Goal: Task Accomplishment & Management: Manage account settings

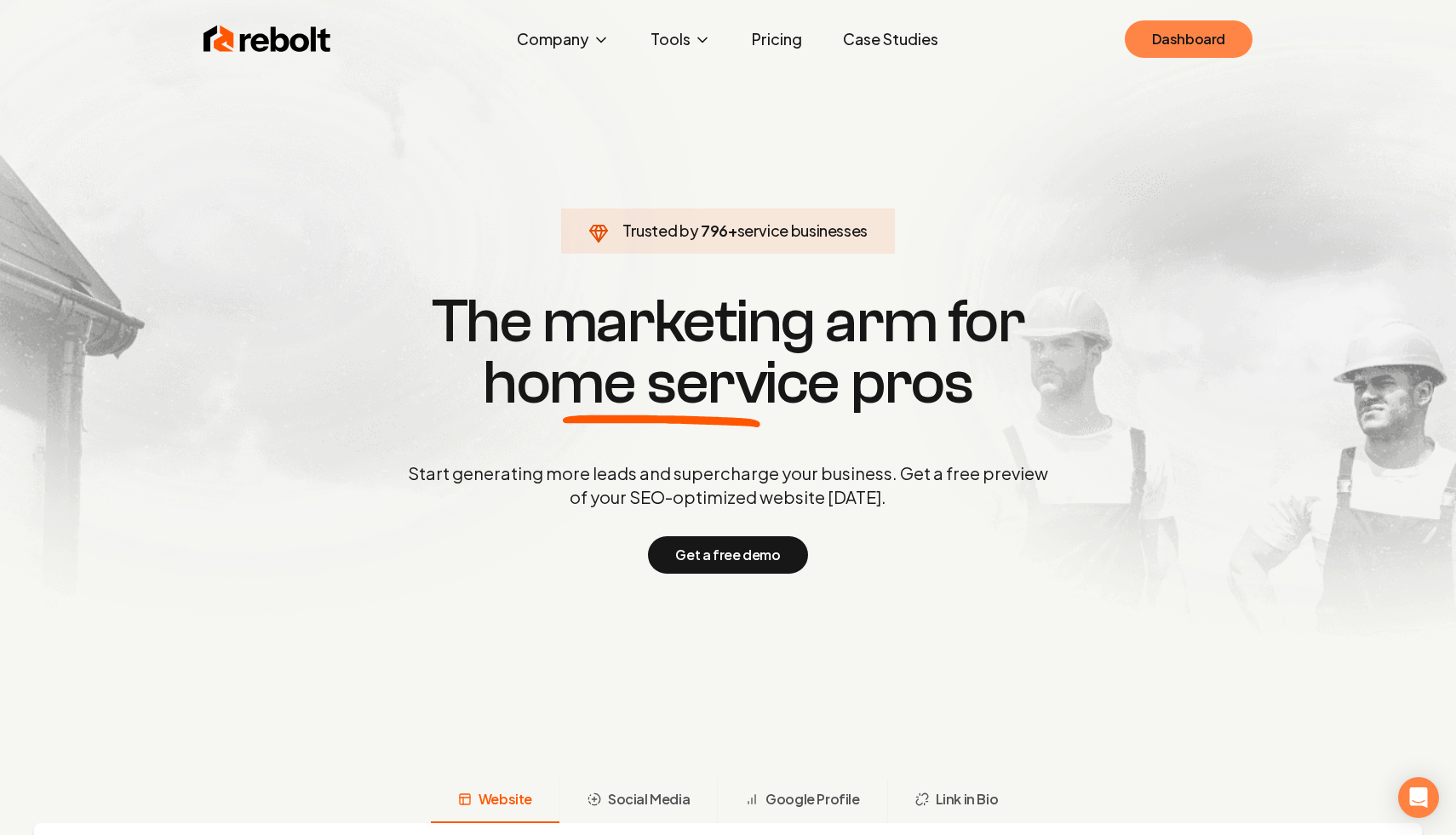
click at [1215, 46] on link "Dashboard" at bounding box center [1189, 40] width 127 height 38
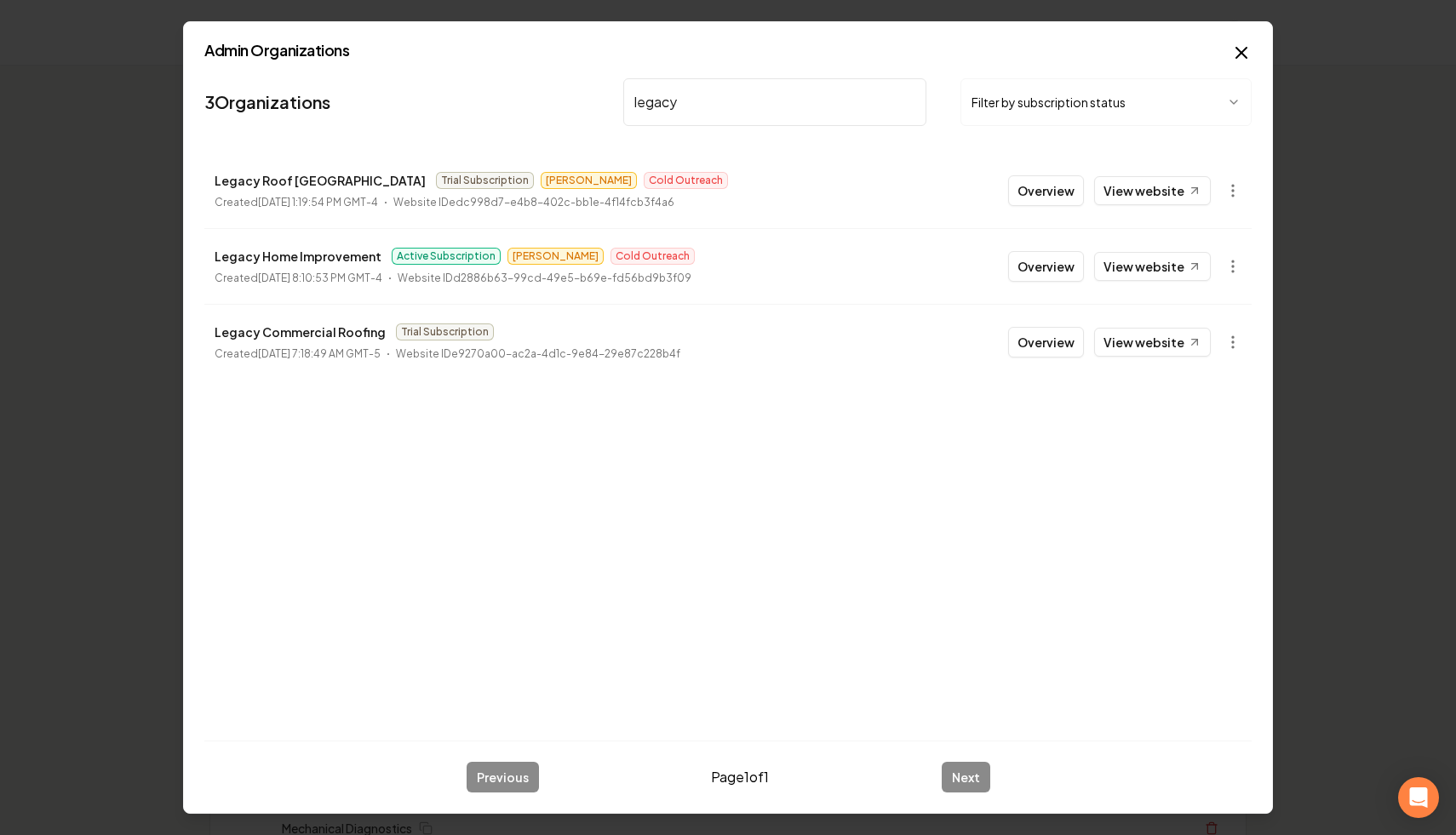
type input "legacy"
click at [1232, 350] on icon "button" at bounding box center [1232, 342] width 17 height 17
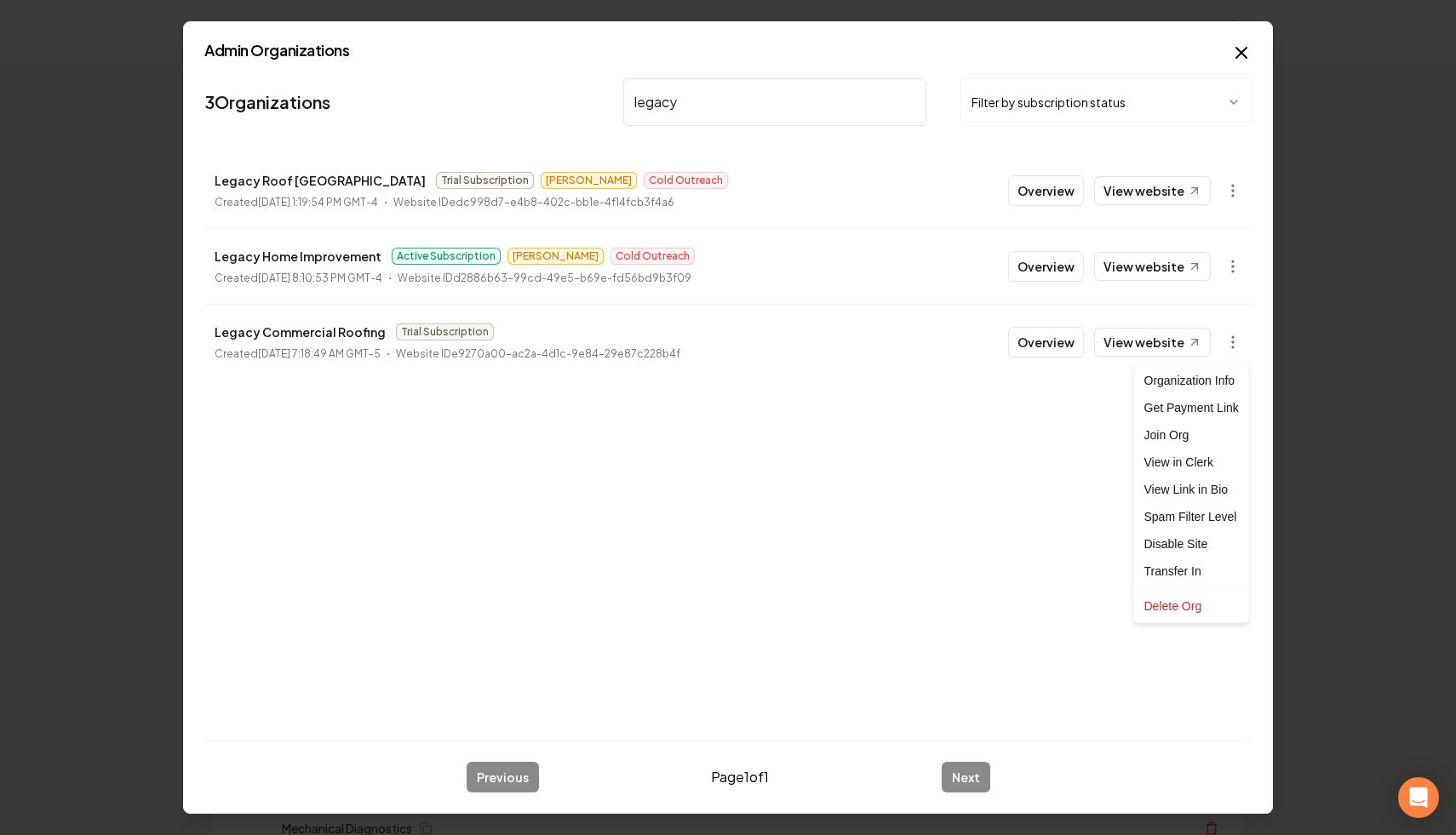
click at [1060, 478] on div at bounding box center [728, 417] width 1456 height 835
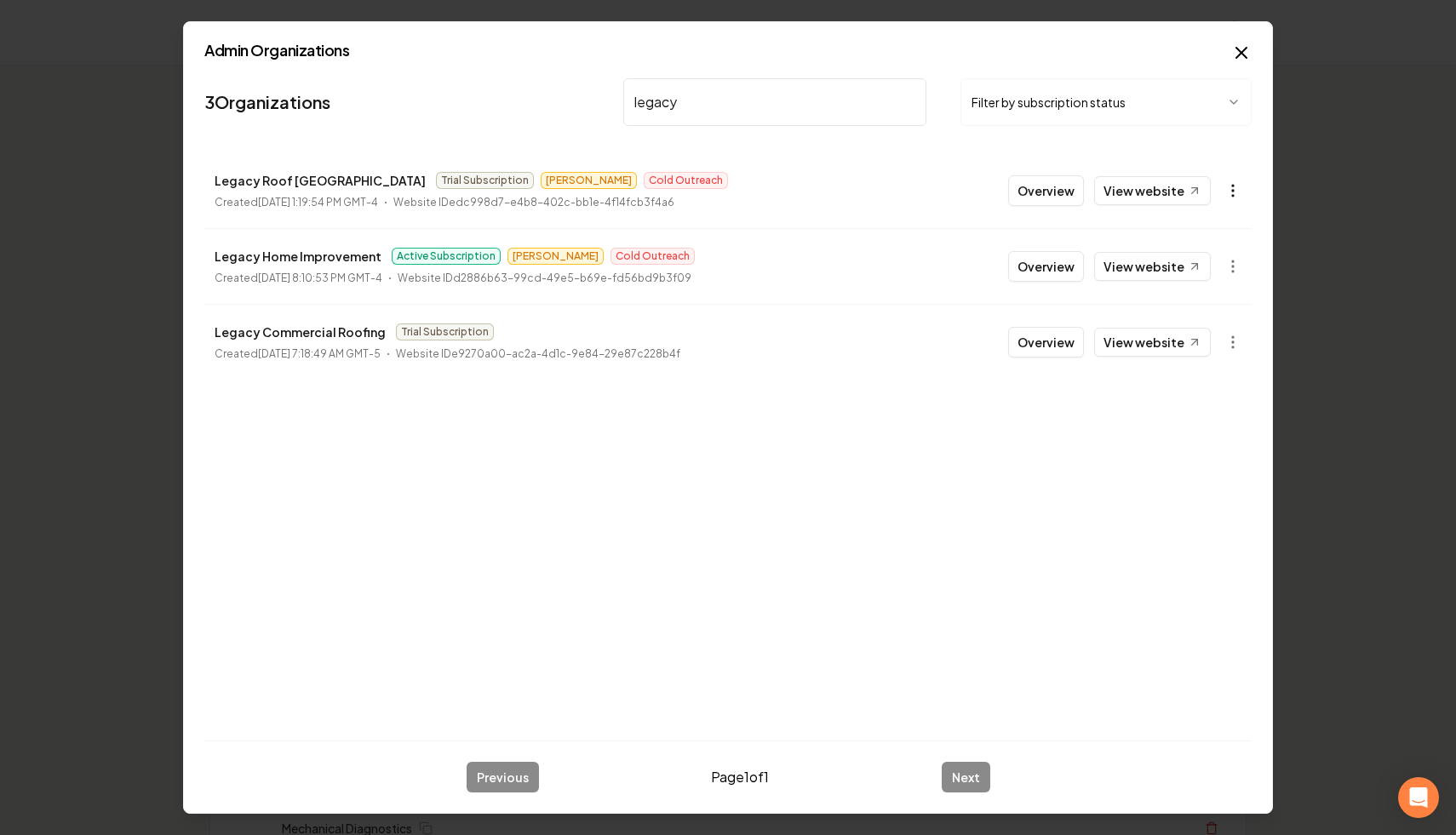
click at [1221, 192] on button "button" at bounding box center [1233, 191] width 34 height 34
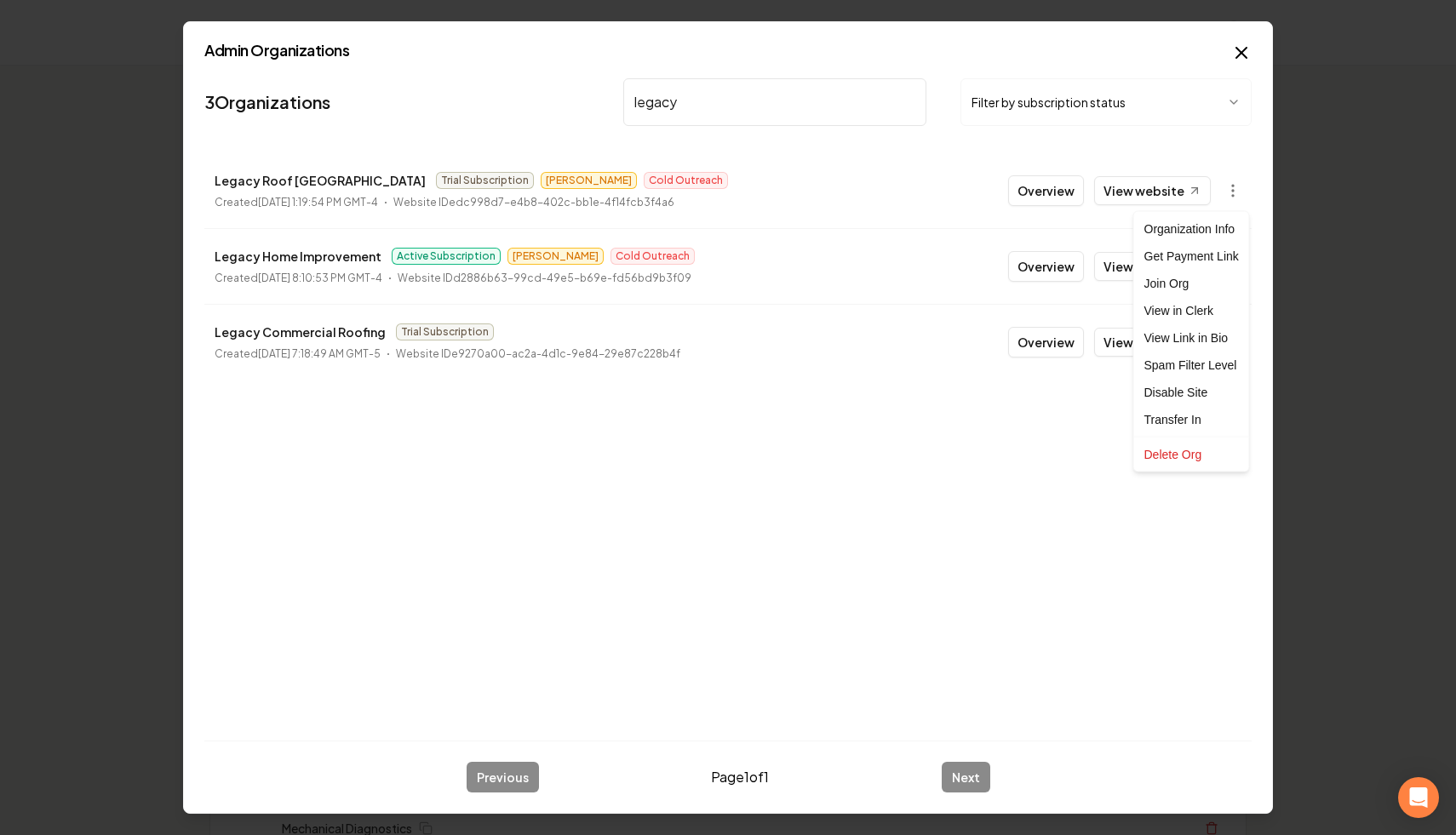
click at [937, 456] on div at bounding box center [728, 417] width 1456 height 835
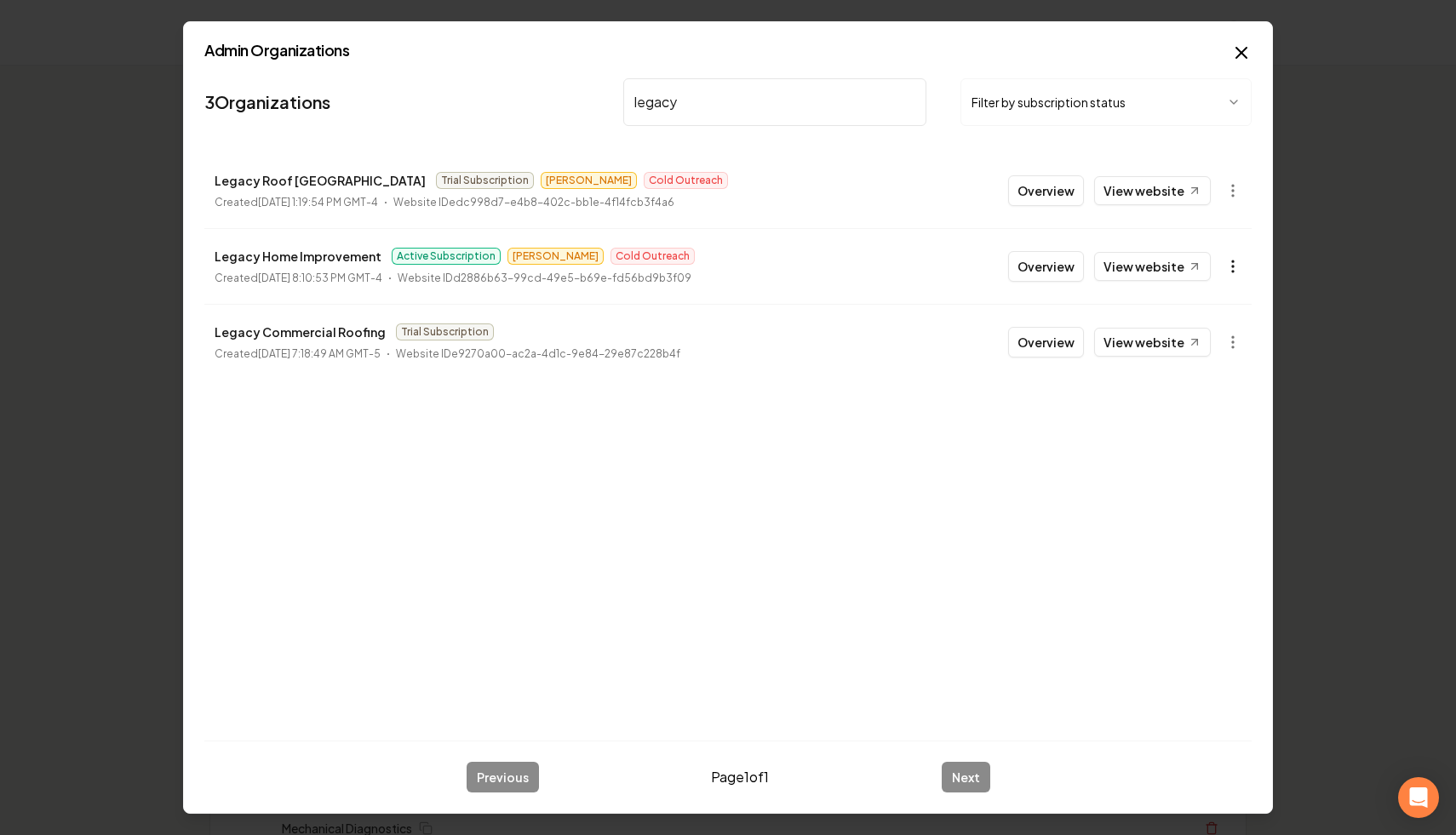
click at [1225, 268] on icon "button" at bounding box center [1232, 267] width 17 height 17
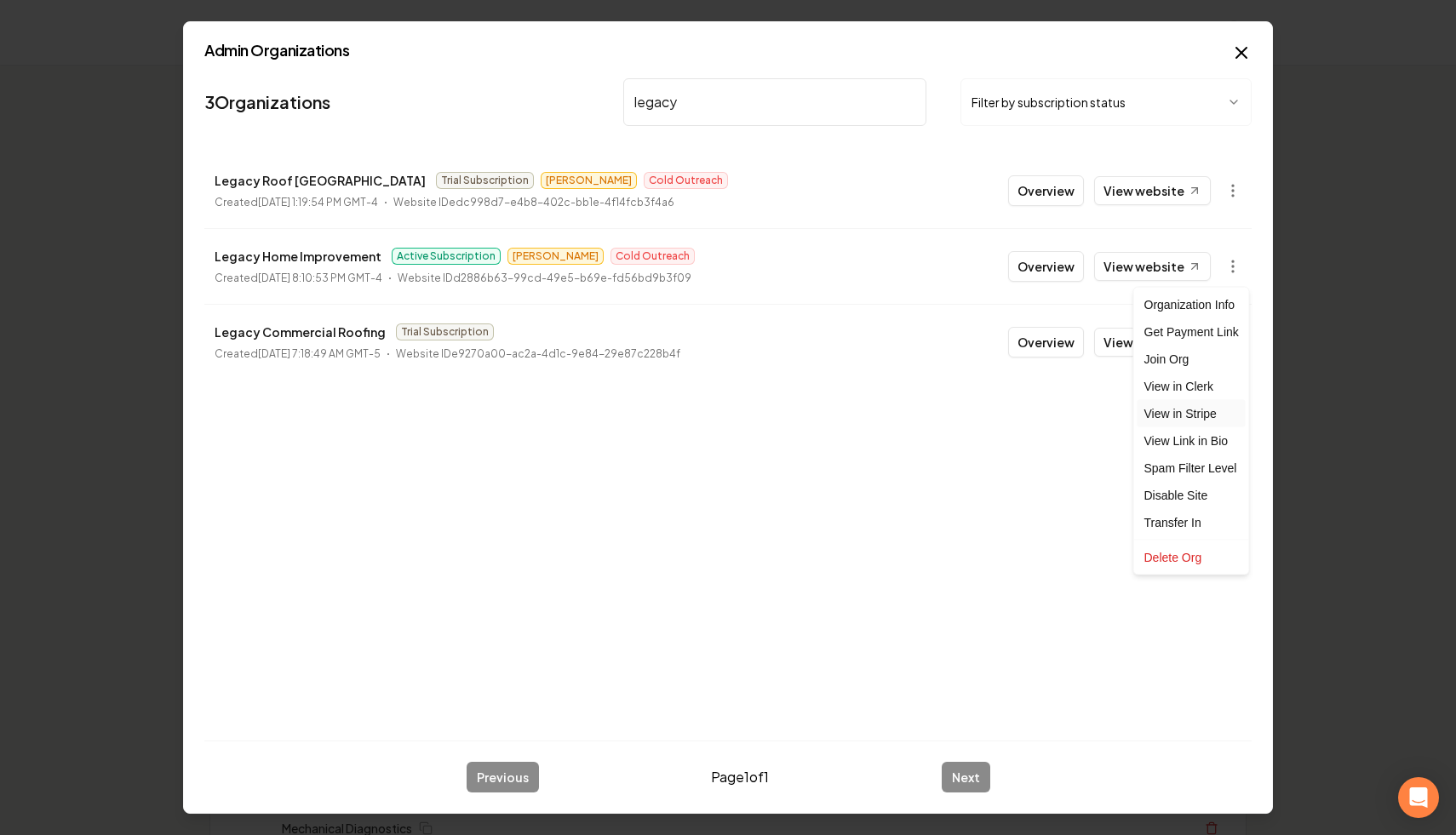
click at [1207, 413] on link "View in Stripe" at bounding box center [1192, 414] width 108 height 28
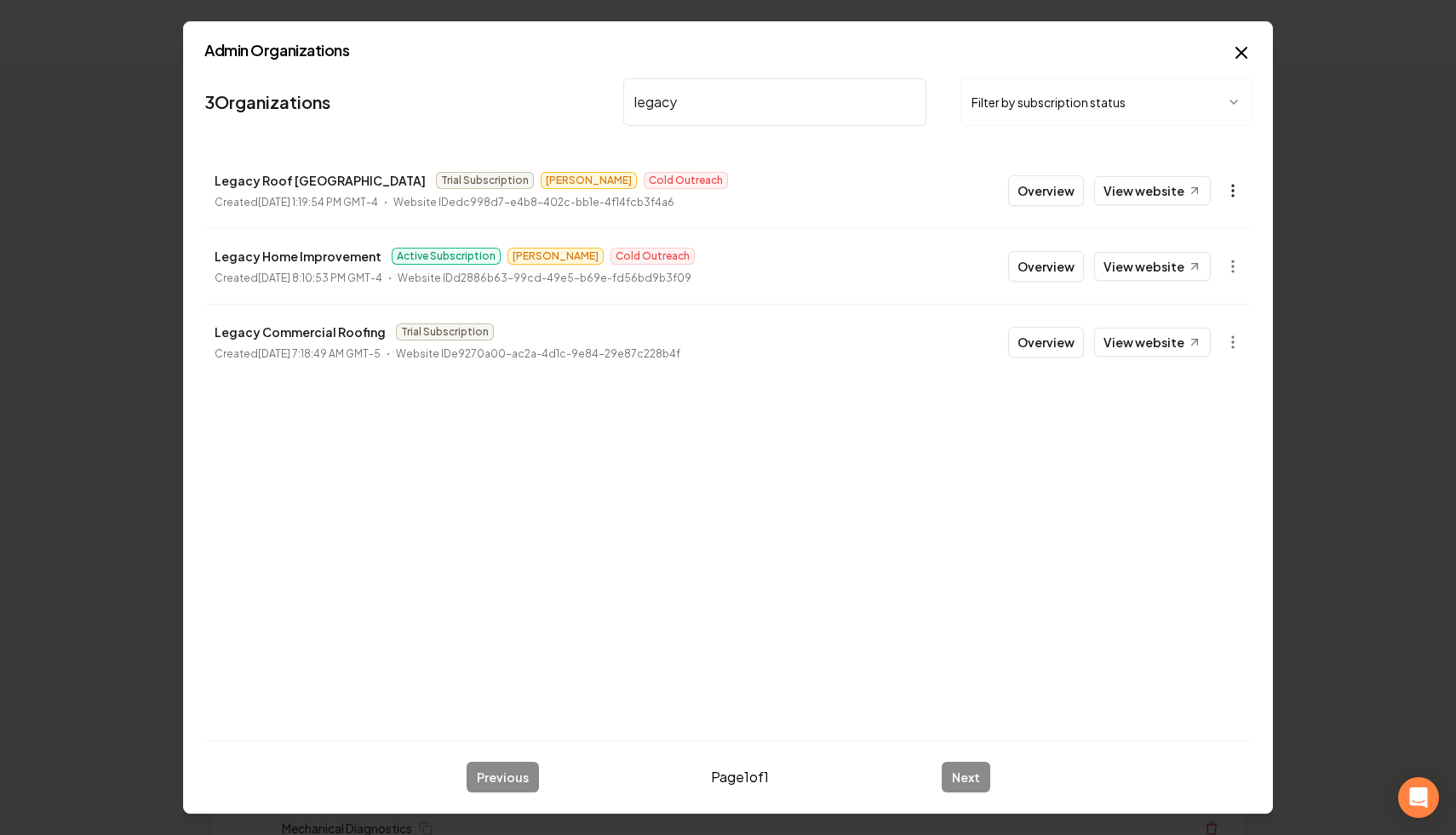
click at [1222, 191] on button "button" at bounding box center [1233, 191] width 34 height 34
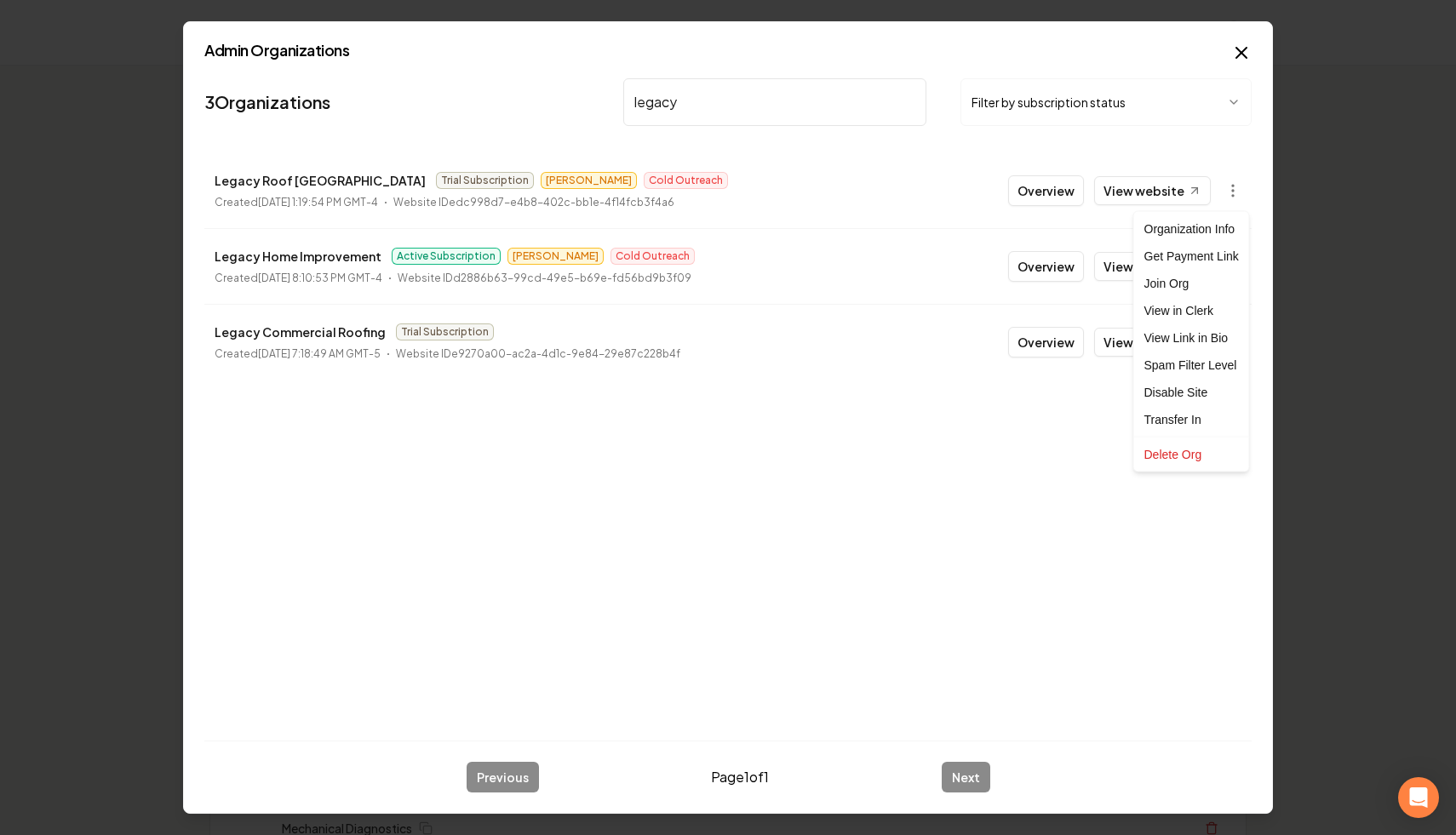
click at [900, 101] on div at bounding box center [728, 417] width 1456 height 835
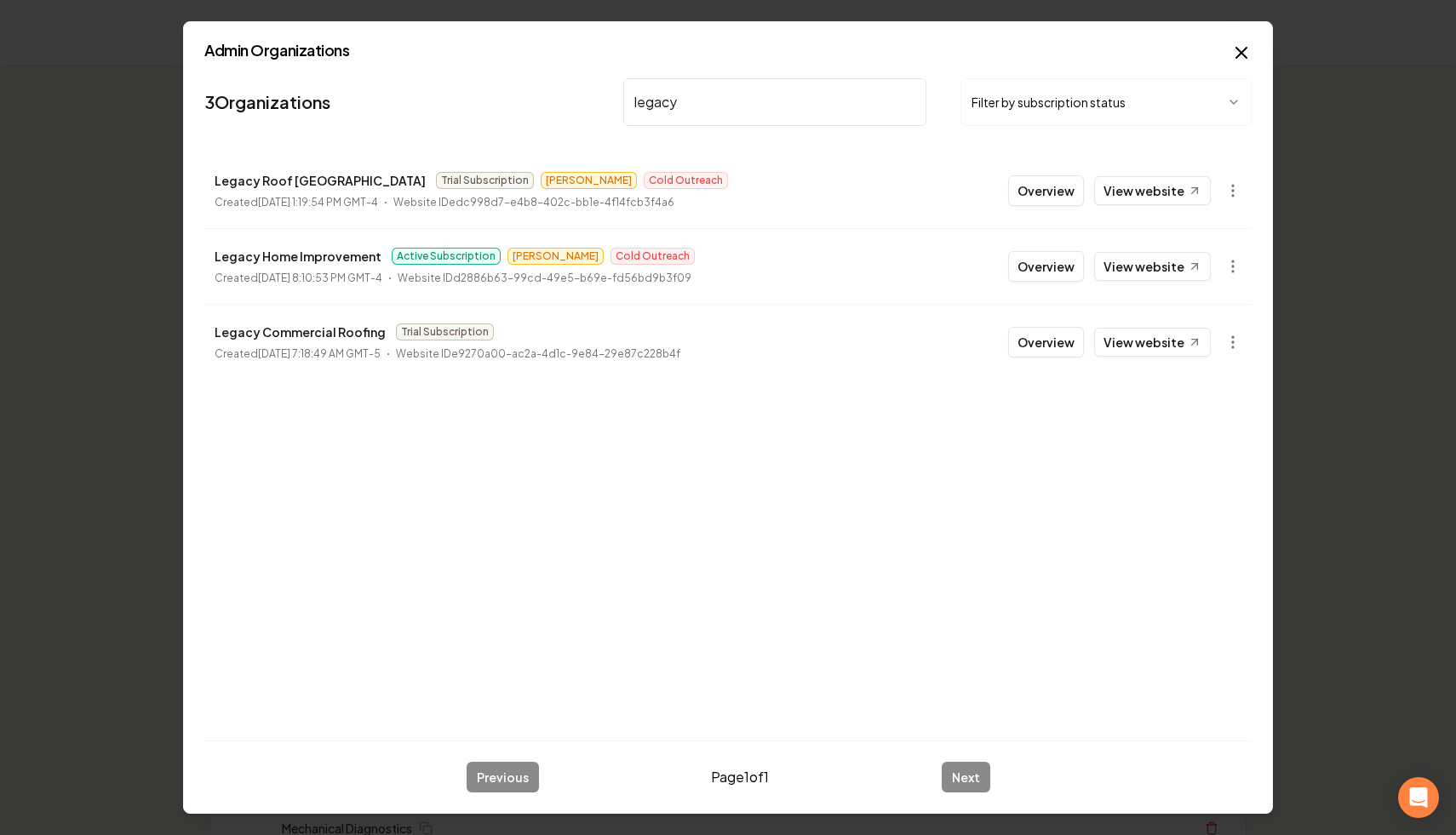
click at [904, 104] on input "legacy" at bounding box center [775, 101] width 303 height 47
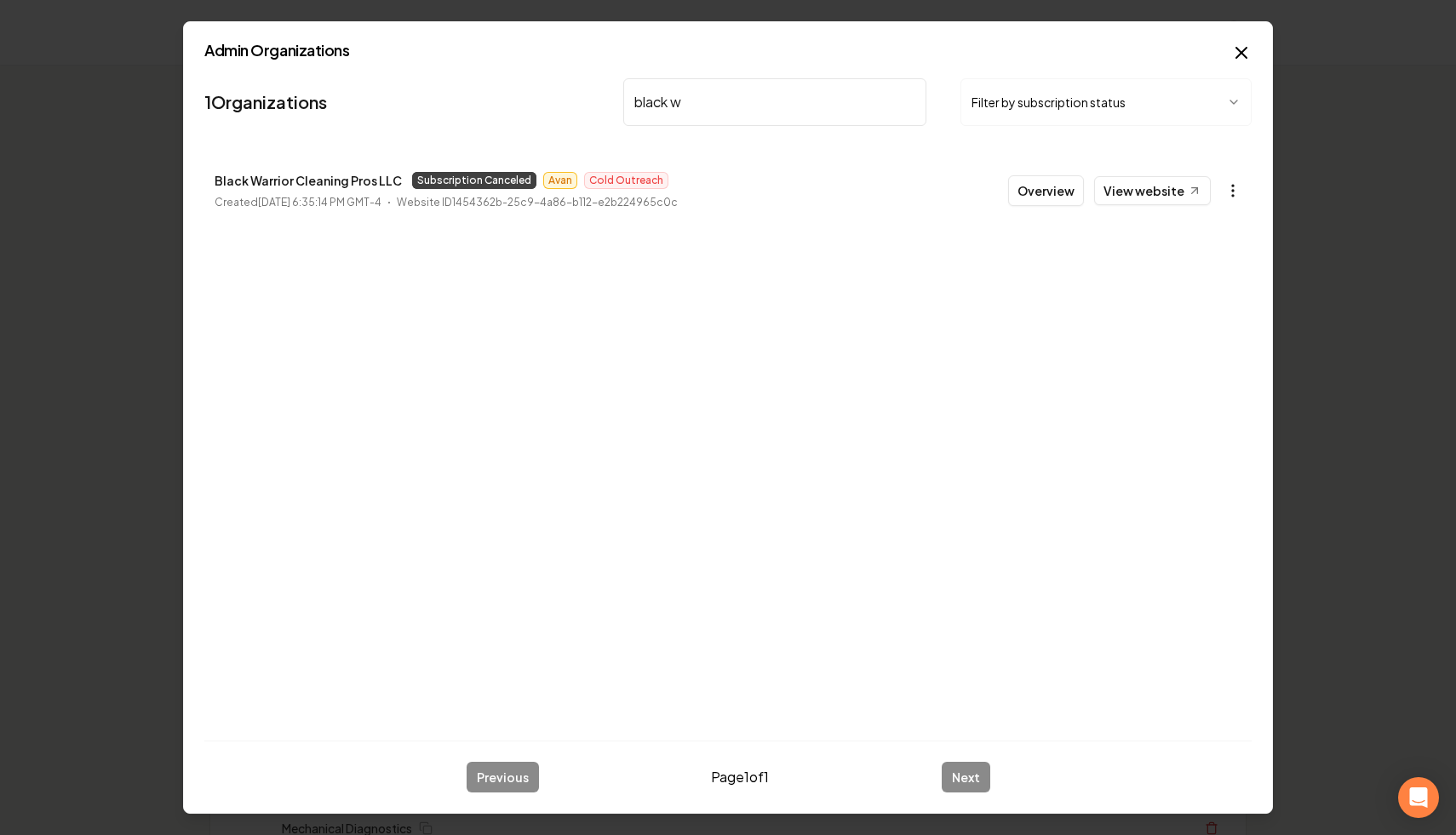
type input "black w"
click at [1232, 200] on button "button" at bounding box center [1233, 191] width 34 height 34
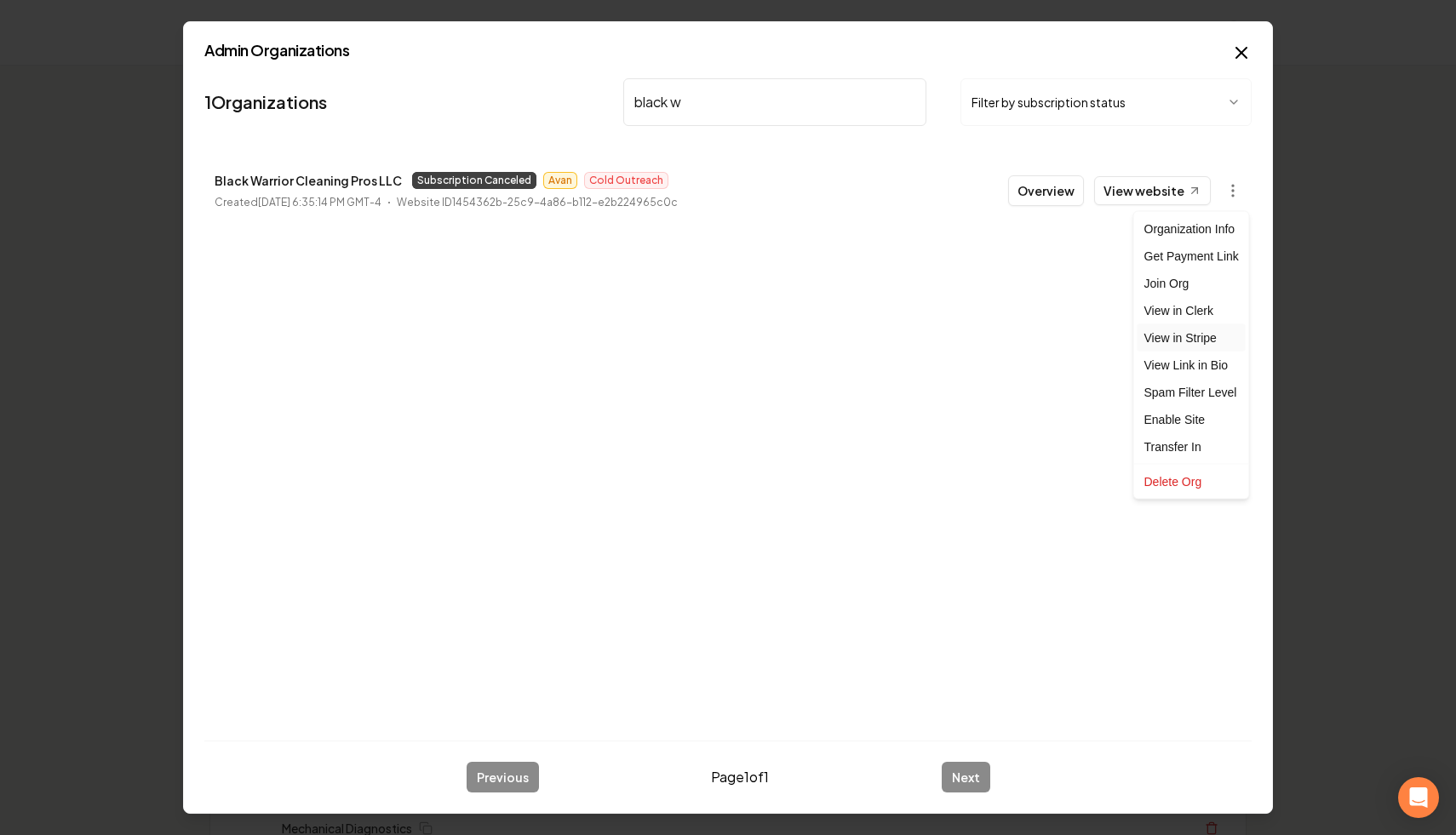
click at [1213, 341] on link "View in Stripe" at bounding box center [1192, 338] width 108 height 28
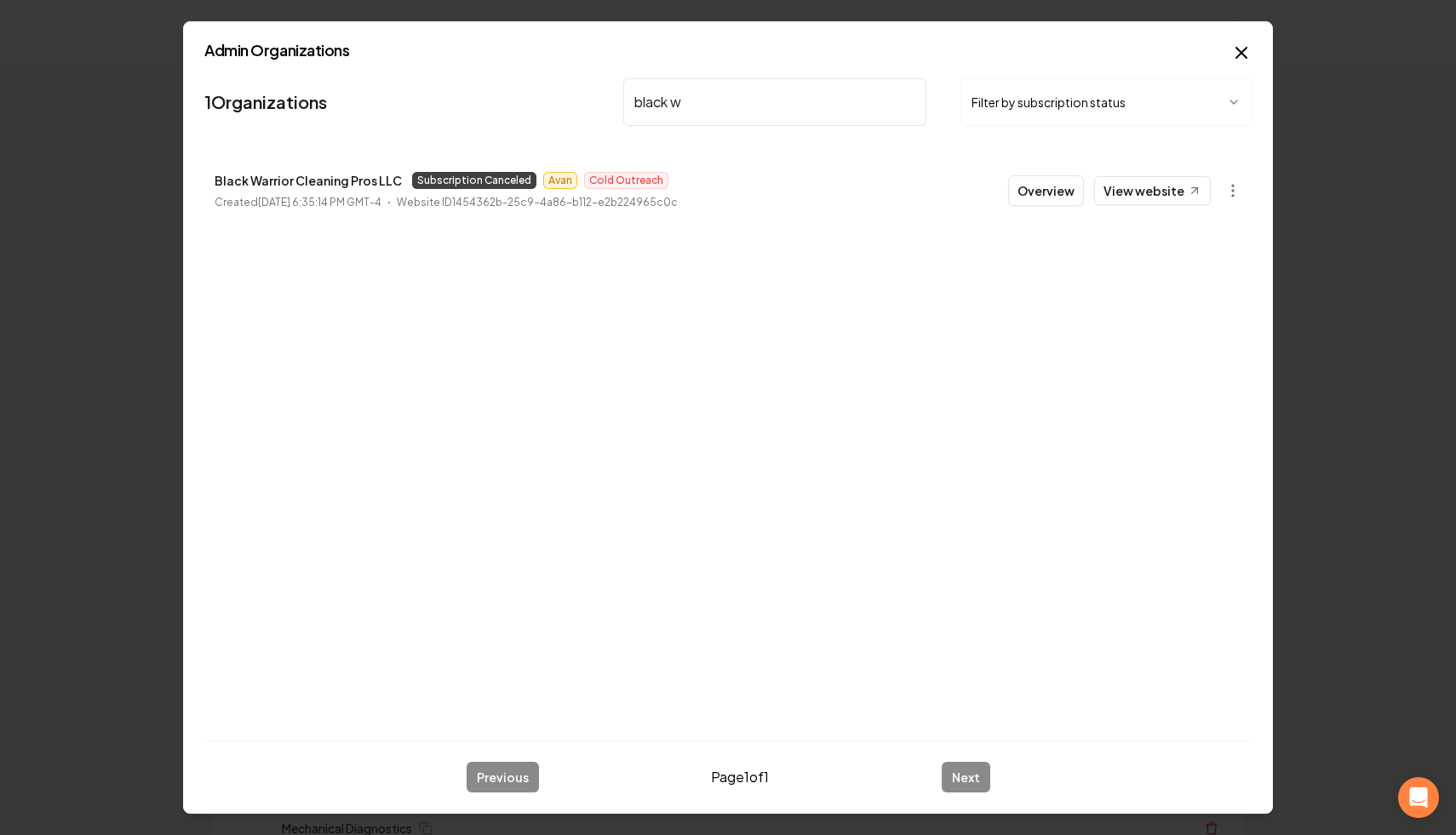
drag, startPoint x: 400, startPoint y: 184, endPoint x: 219, endPoint y: 175, distance: 181.2
click at [219, 175] on div "Black Warrior Cleaning Pros LLC Subscription Canceled Avan Cold Outreach" at bounding box center [445, 181] width 464 height 21
drag, startPoint x: 217, startPoint y: 177, endPoint x: 406, endPoint y: 181, distance: 189.0
click at [406, 181] on div "Black Warrior Cleaning Pros LLC Subscription Canceled Avan Cold Outreach" at bounding box center [445, 181] width 464 height 21
copy p "Black Warrior Cleaning Pros LLC"
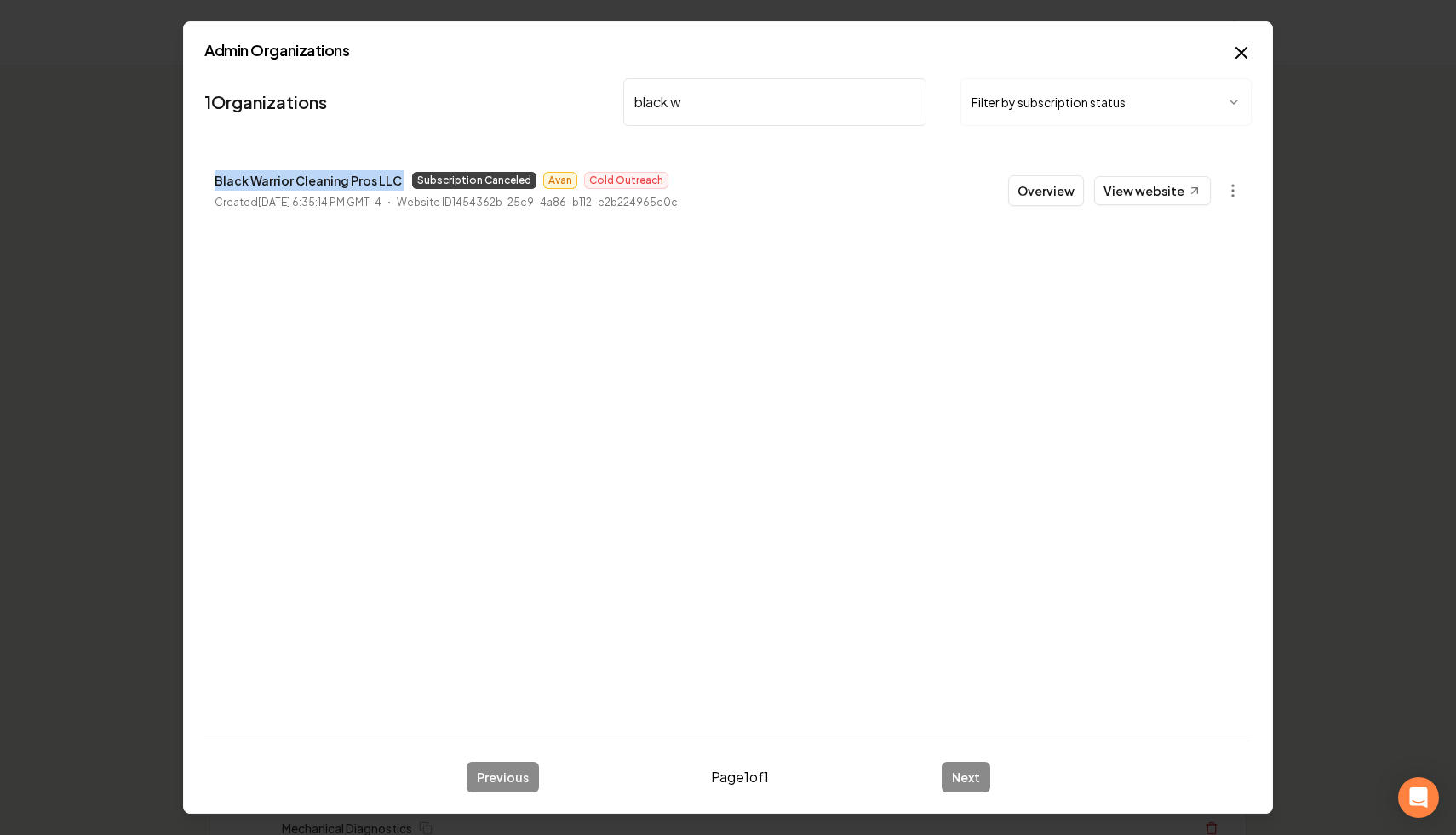
click at [907, 101] on input "black w" at bounding box center [775, 101] width 303 height 47
click at [966, 105] on button "Filter by subscription status" at bounding box center [1106, 101] width 292 height 47
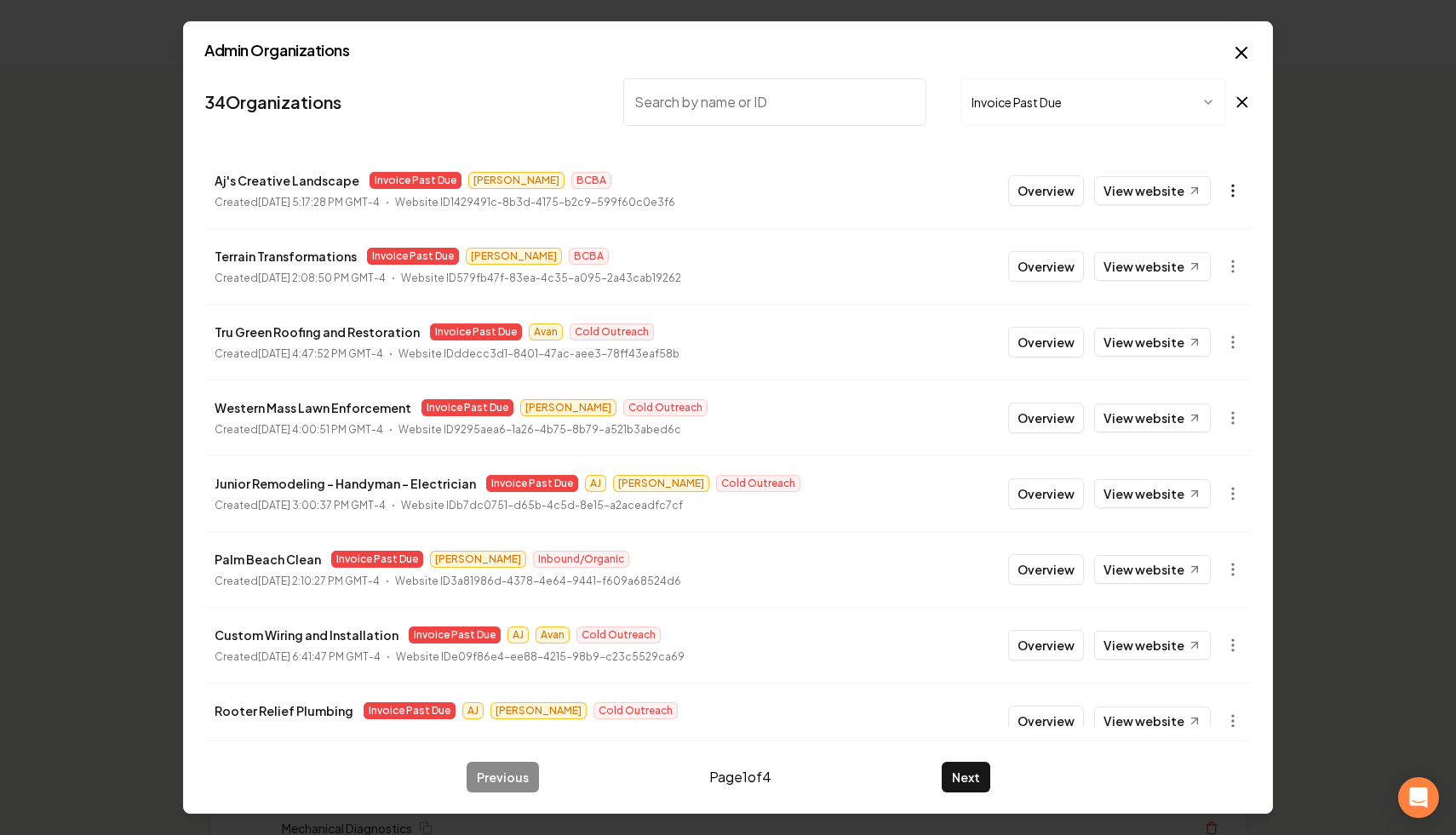
click at [1221, 189] on button "button" at bounding box center [1233, 191] width 34 height 34
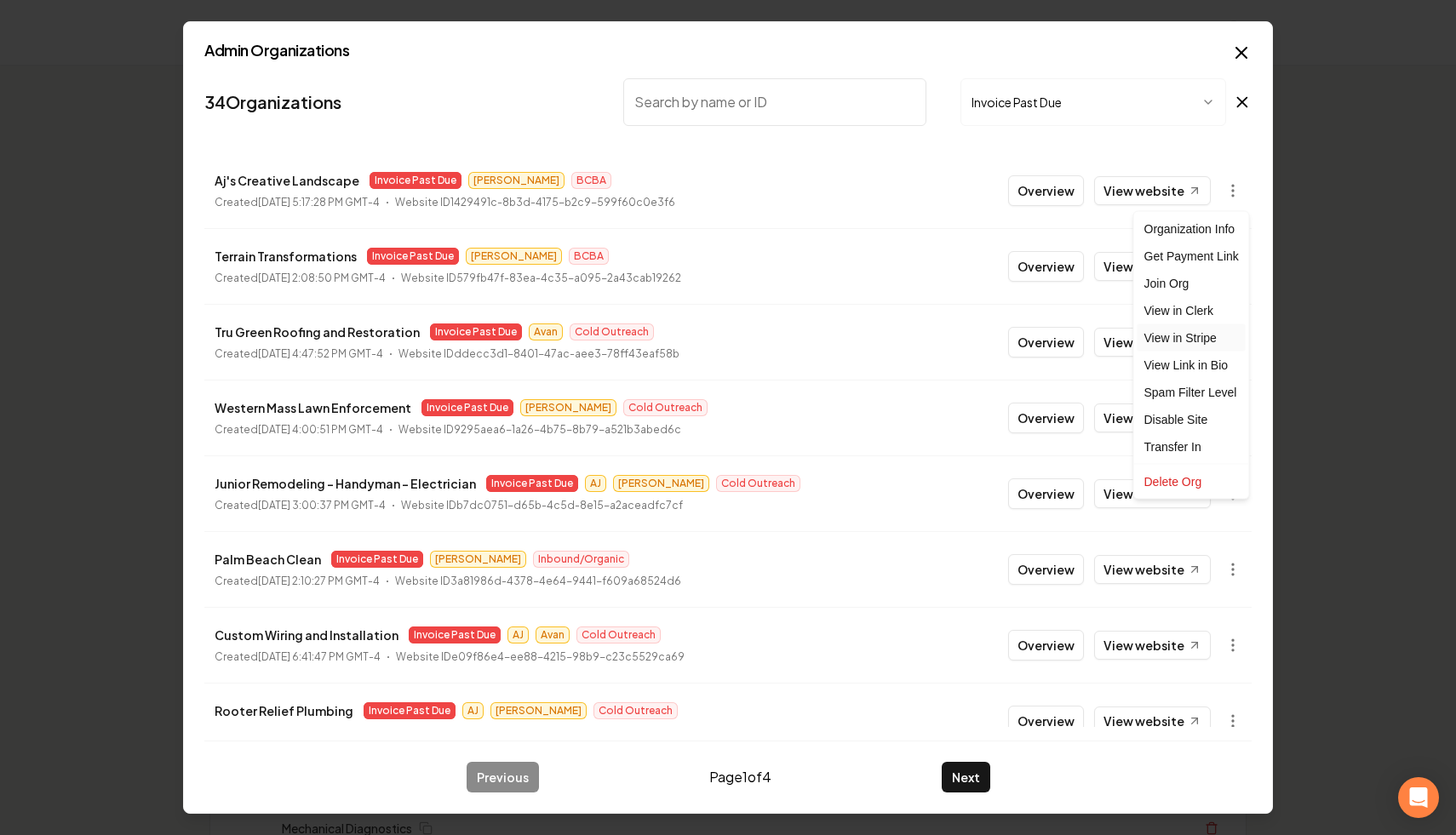
click at [1222, 340] on link "View in Stripe" at bounding box center [1192, 338] width 108 height 28
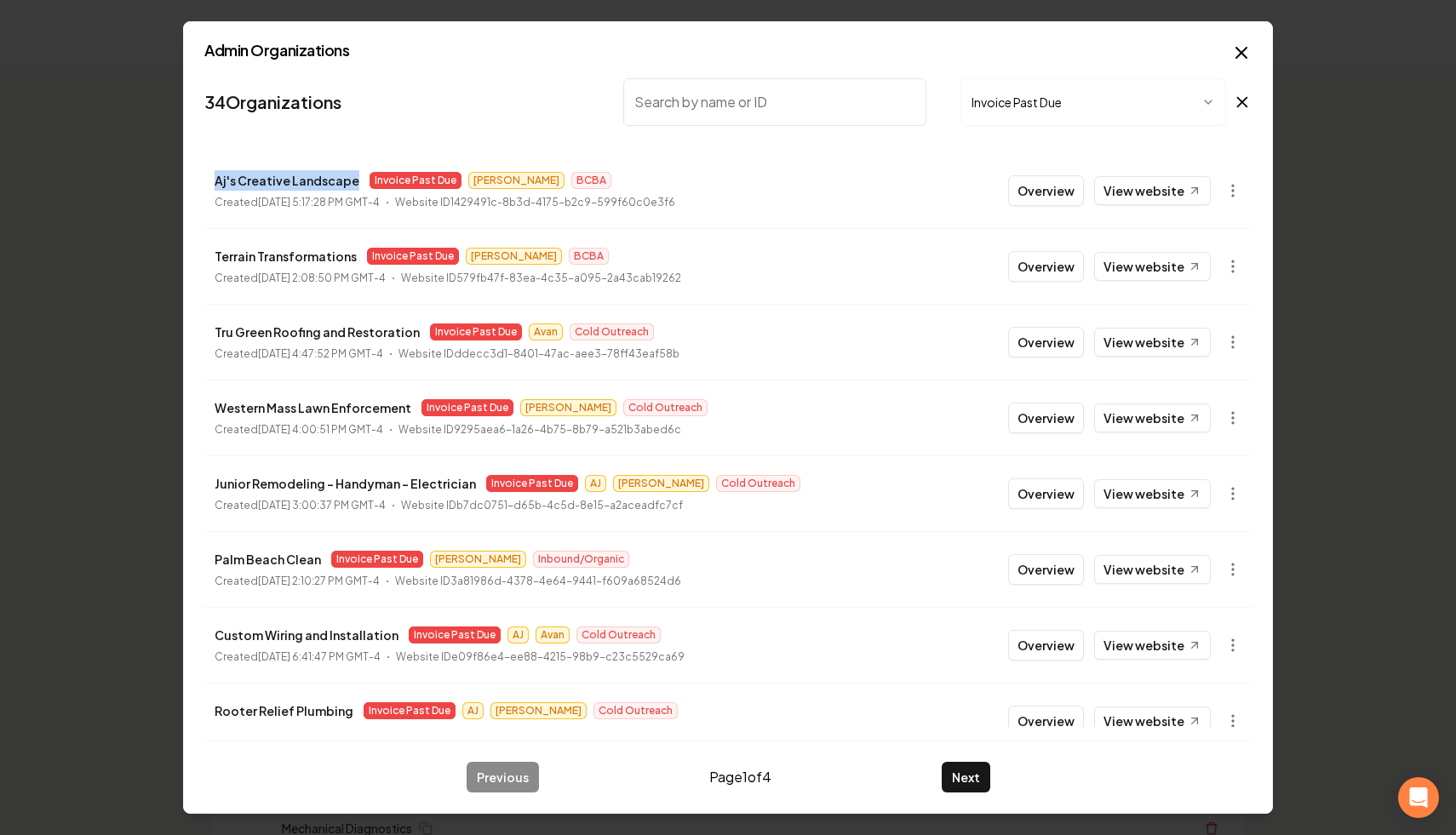
drag, startPoint x: 356, startPoint y: 184, endPoint x: 211, endPoint y: 181, distance: 145.0
click at [211, 181] on li "Aj's Creative Landscape Invoice Past Due [PERSON_NAME] BCBA Created [DATE] 5:17…" at bounding box center [728, 190] width 1047 height 75
copy p "Aj's Creative Landscape"
click at [1232, 190] on circle "button" at bounding box center [1232, 191] width 2 height 2
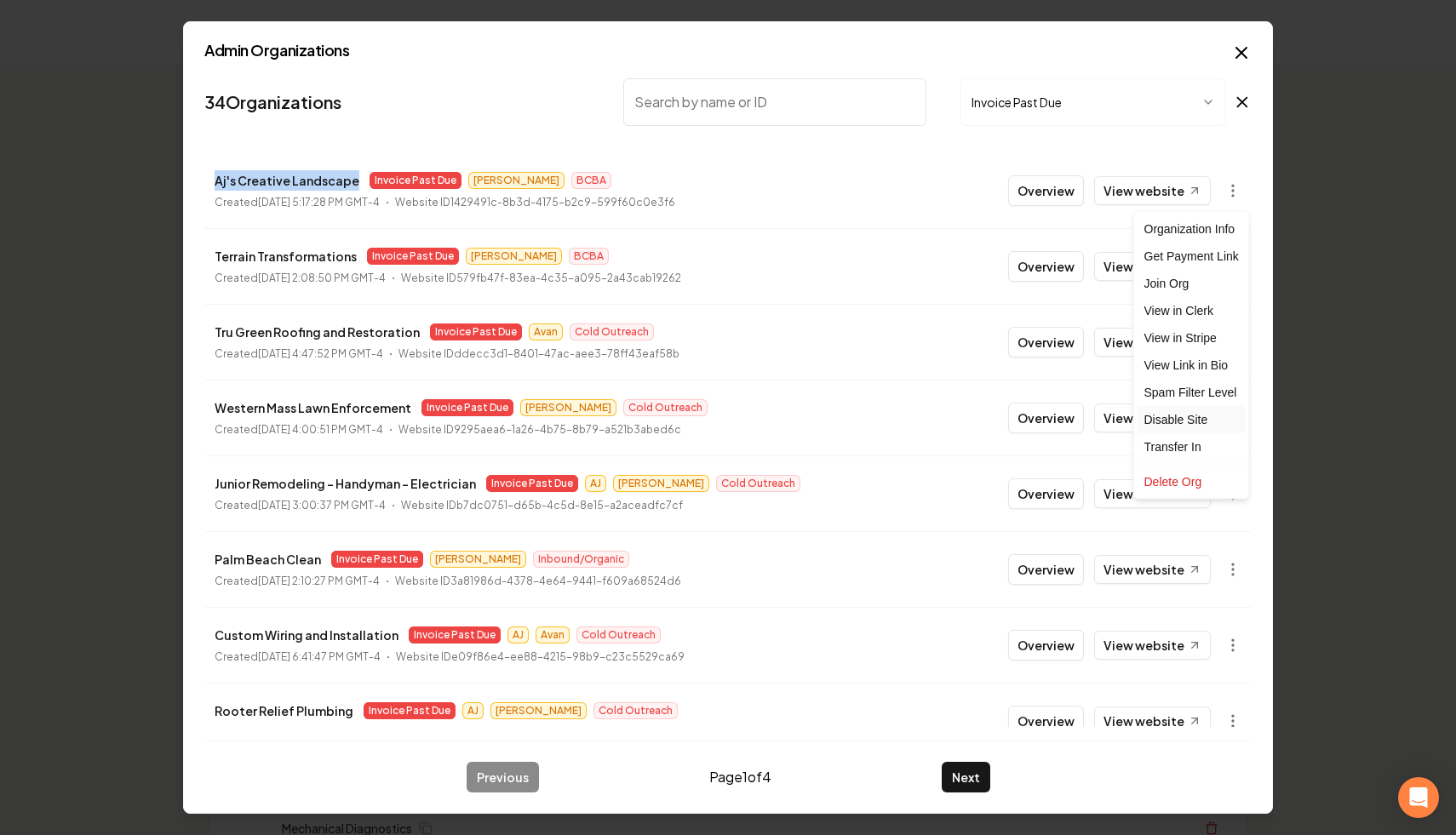
click at [1192, 417] on div "Disable Site" at bounding box center [1192, 420] width 108 height 28
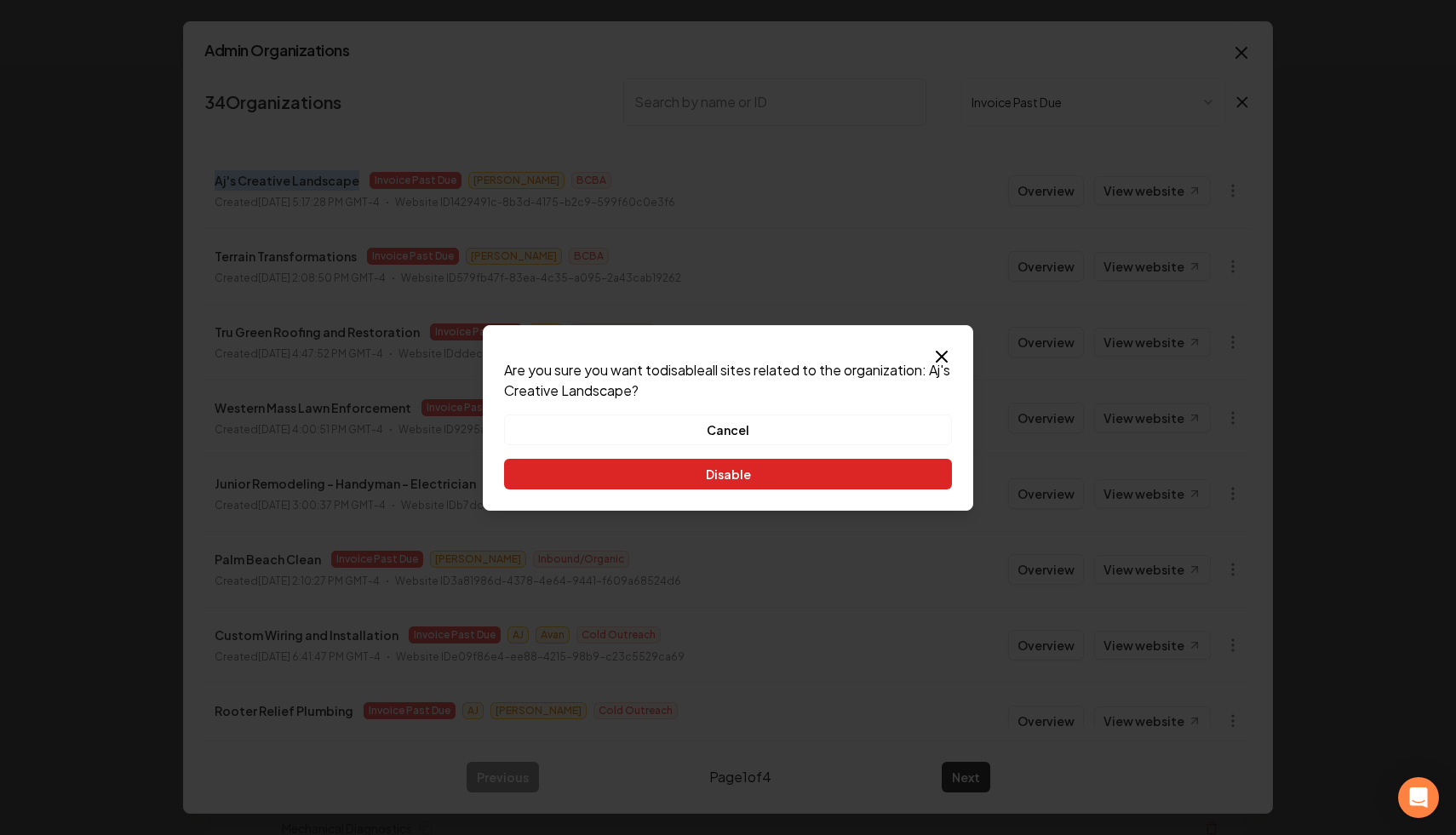
click at [869, 470] on button "Disable" at bounding box center [728, 475] width 448 height 31
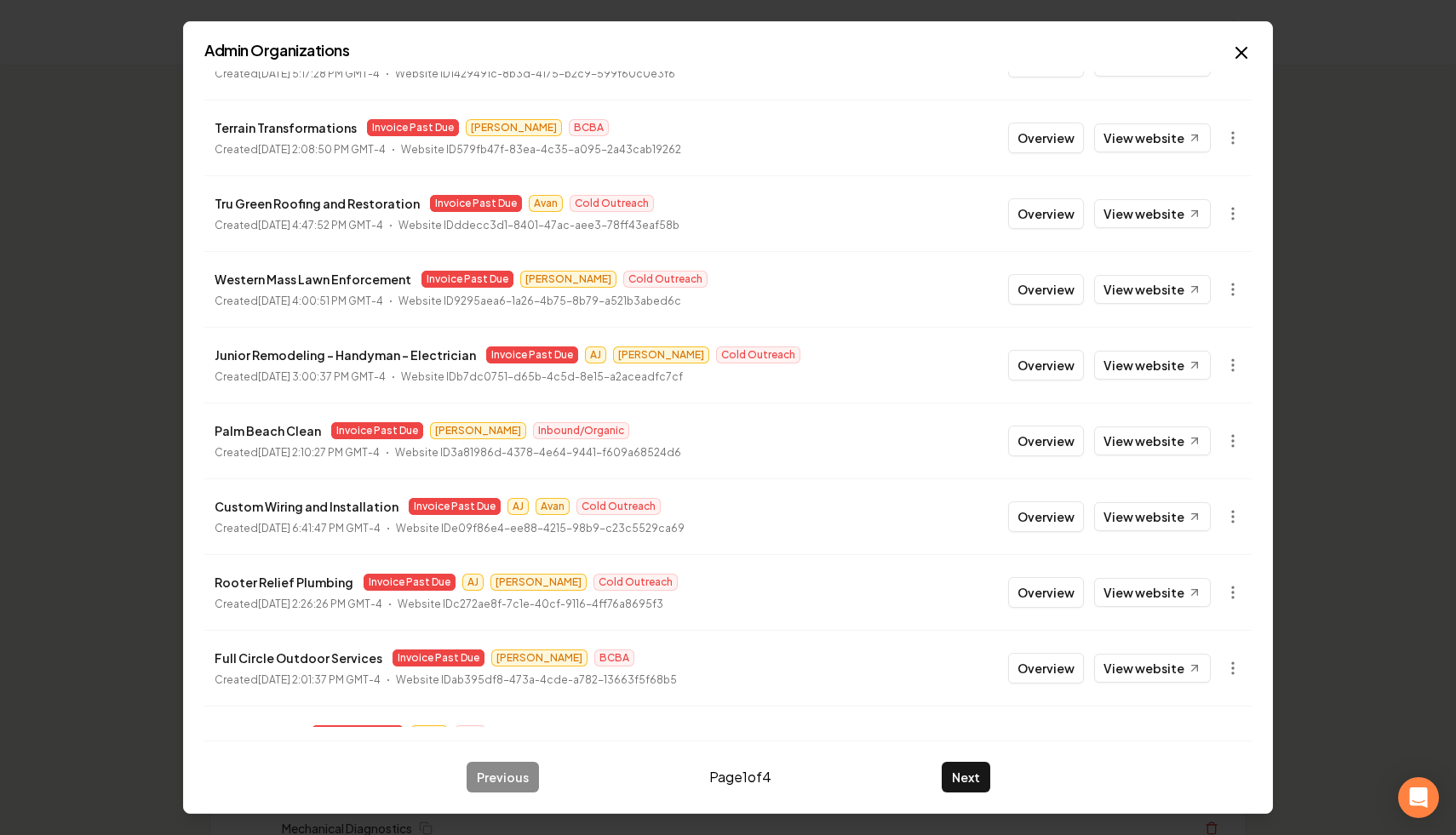
scroll to position [182, 0]
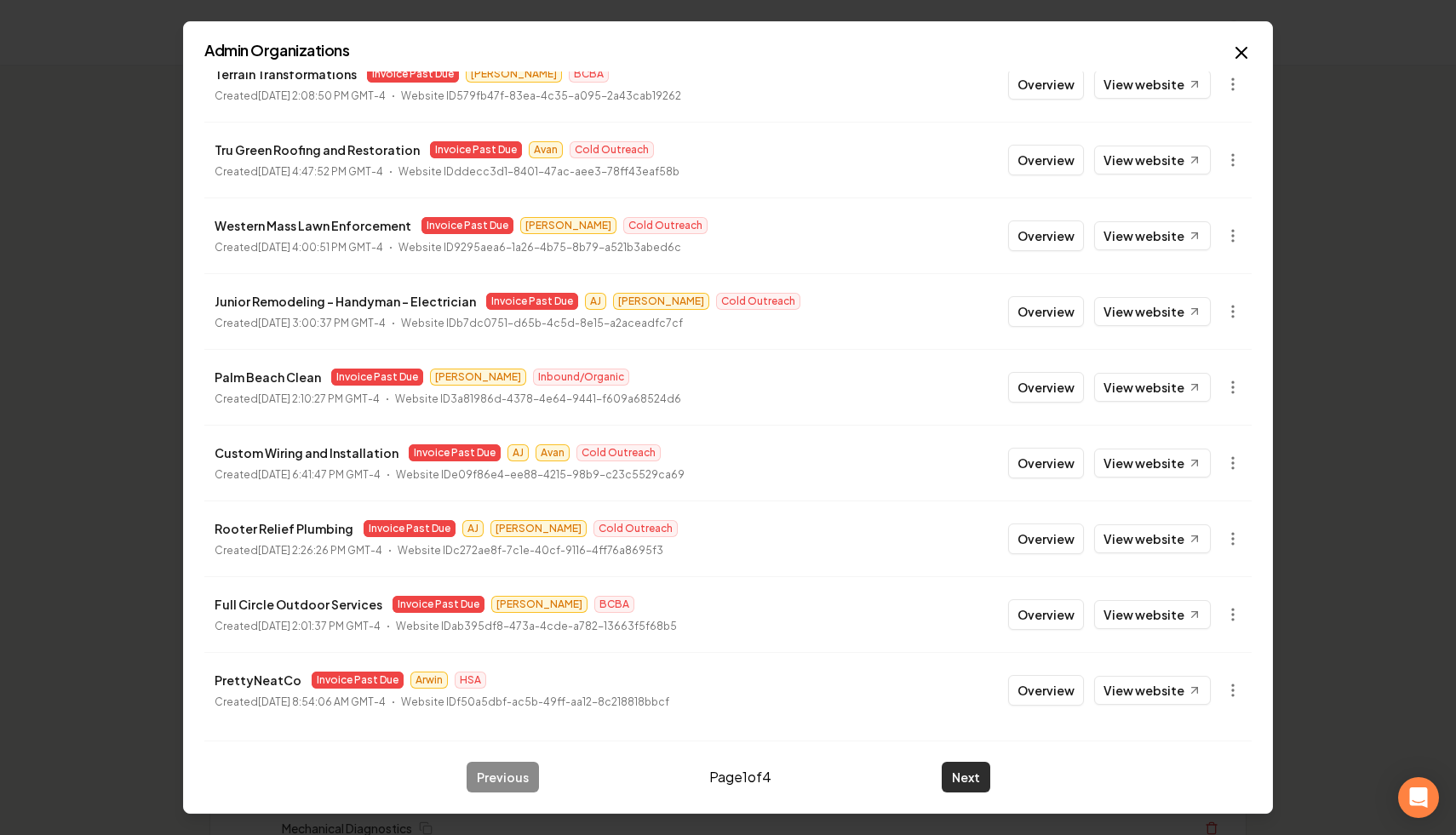
click at [961, 793] on button "Next" at bounding box center [966, 777] width 48 height 31
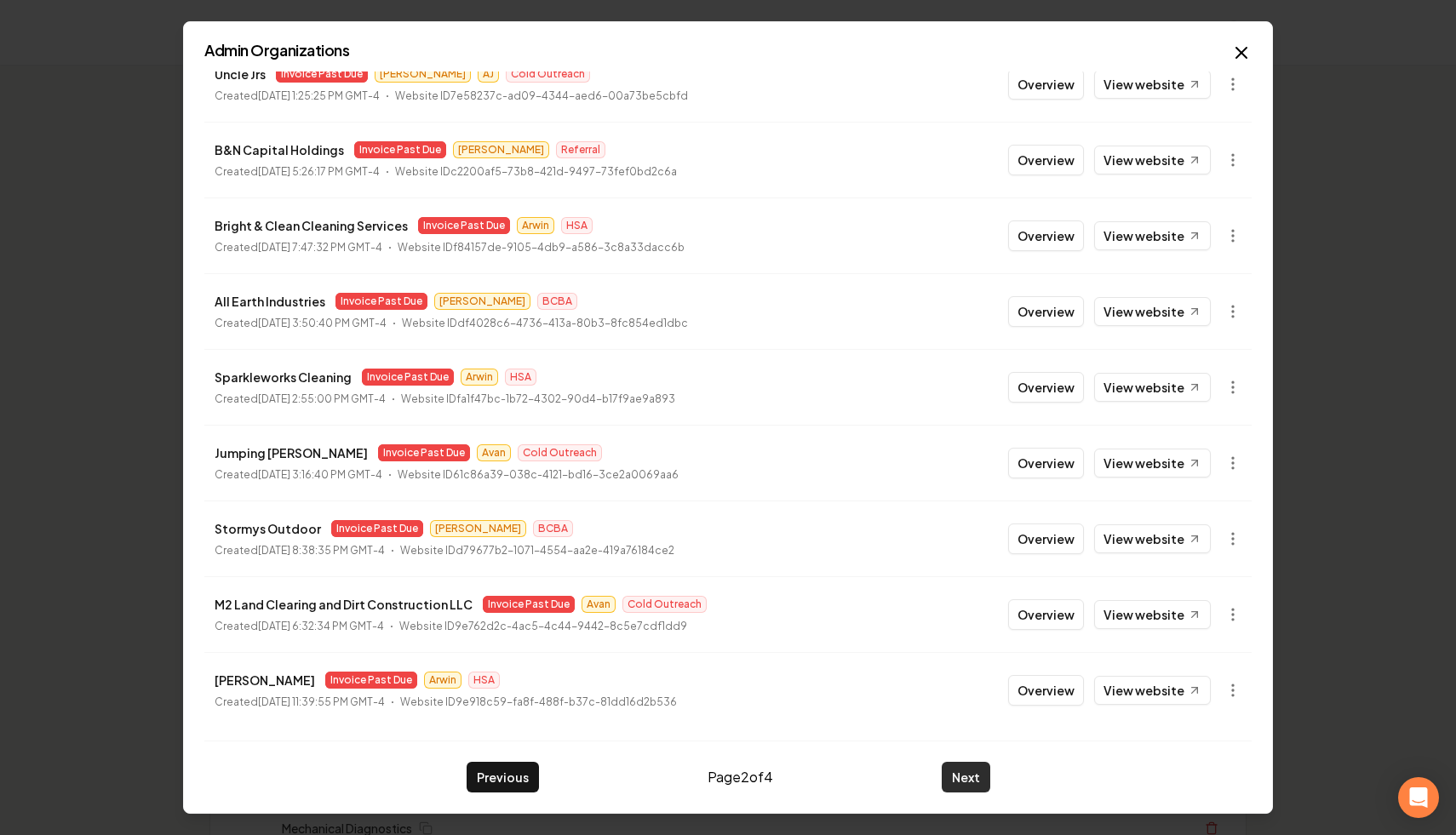
click at [956, 779] on button "Next" at bounding box center [966, 777] width 48 height 31
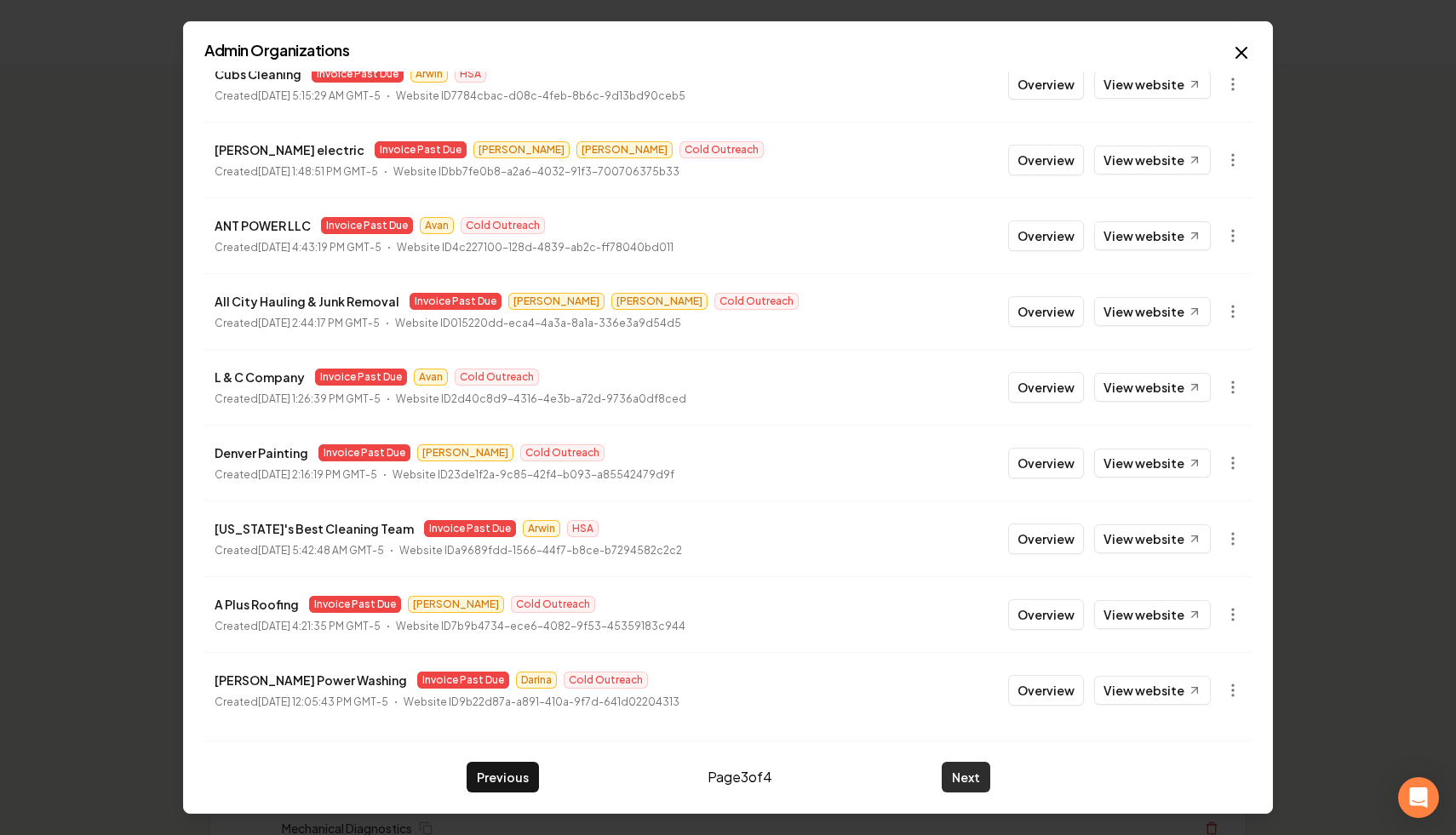
click at [978, 774] on button "Next" at bounding box center [966, 777] width 48 height 31
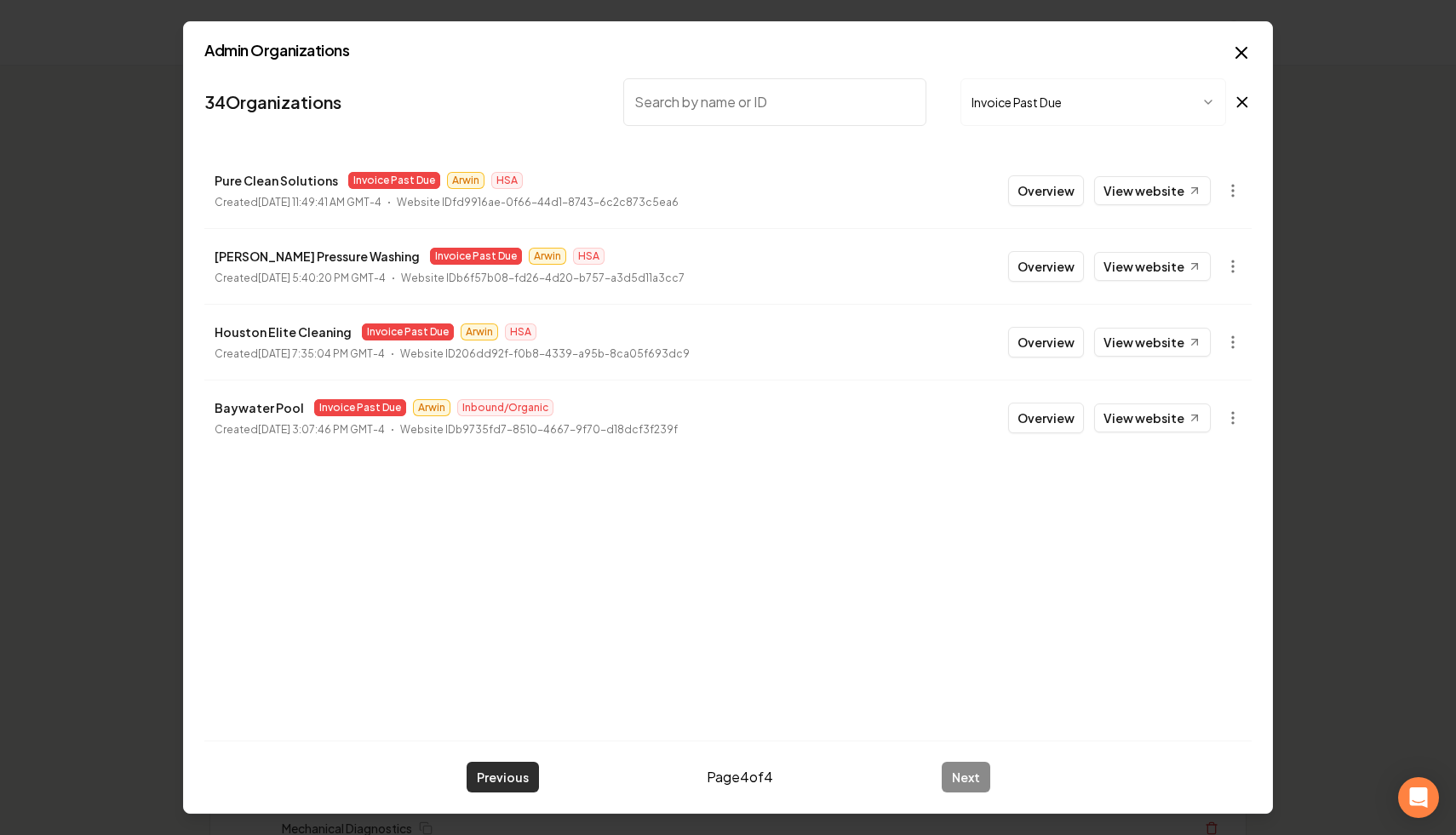
click at [515, 772] on button "Previous" at bounding box center [502, 777] width 72 height 31
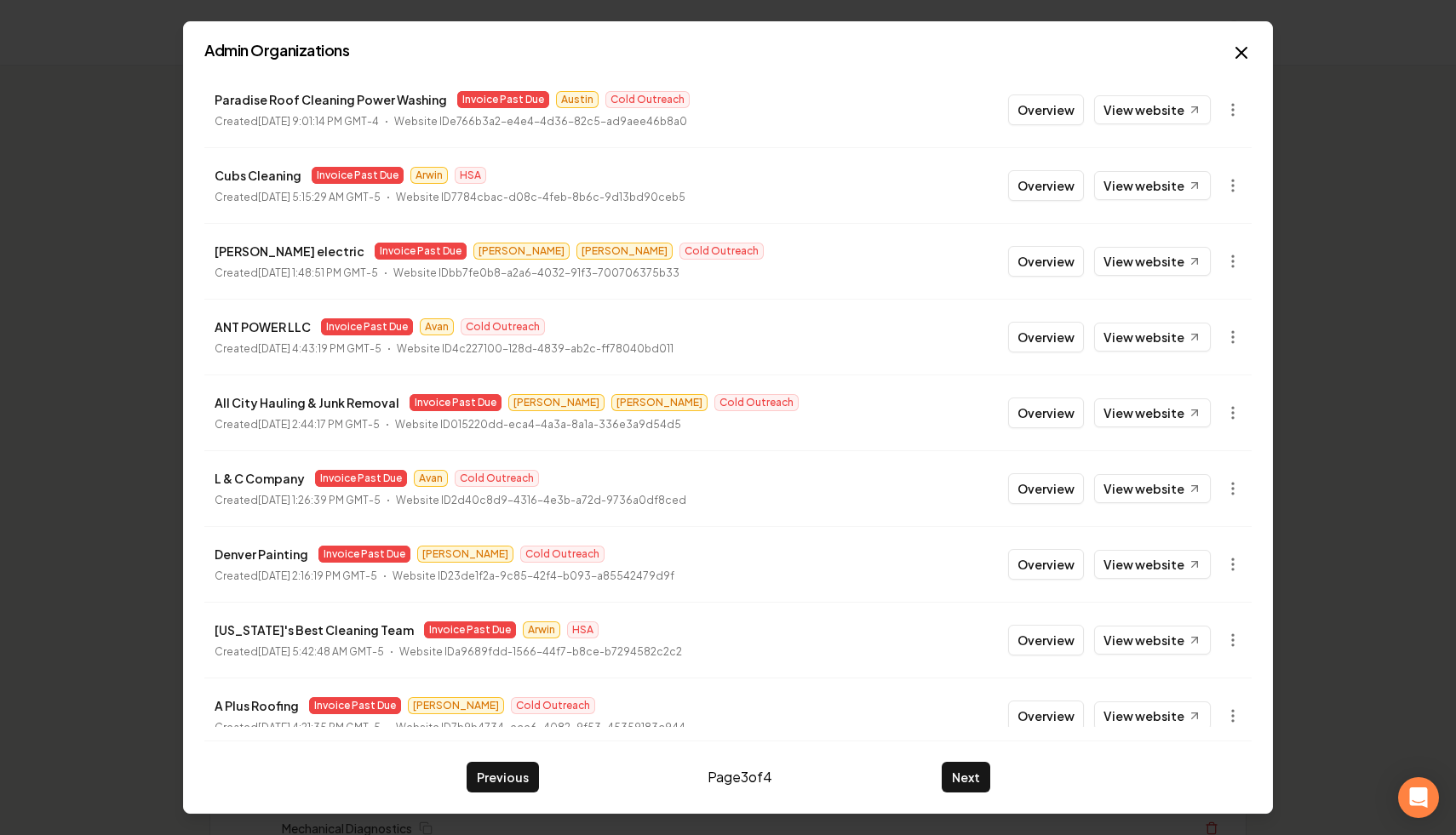
scroll to position [182, 0]
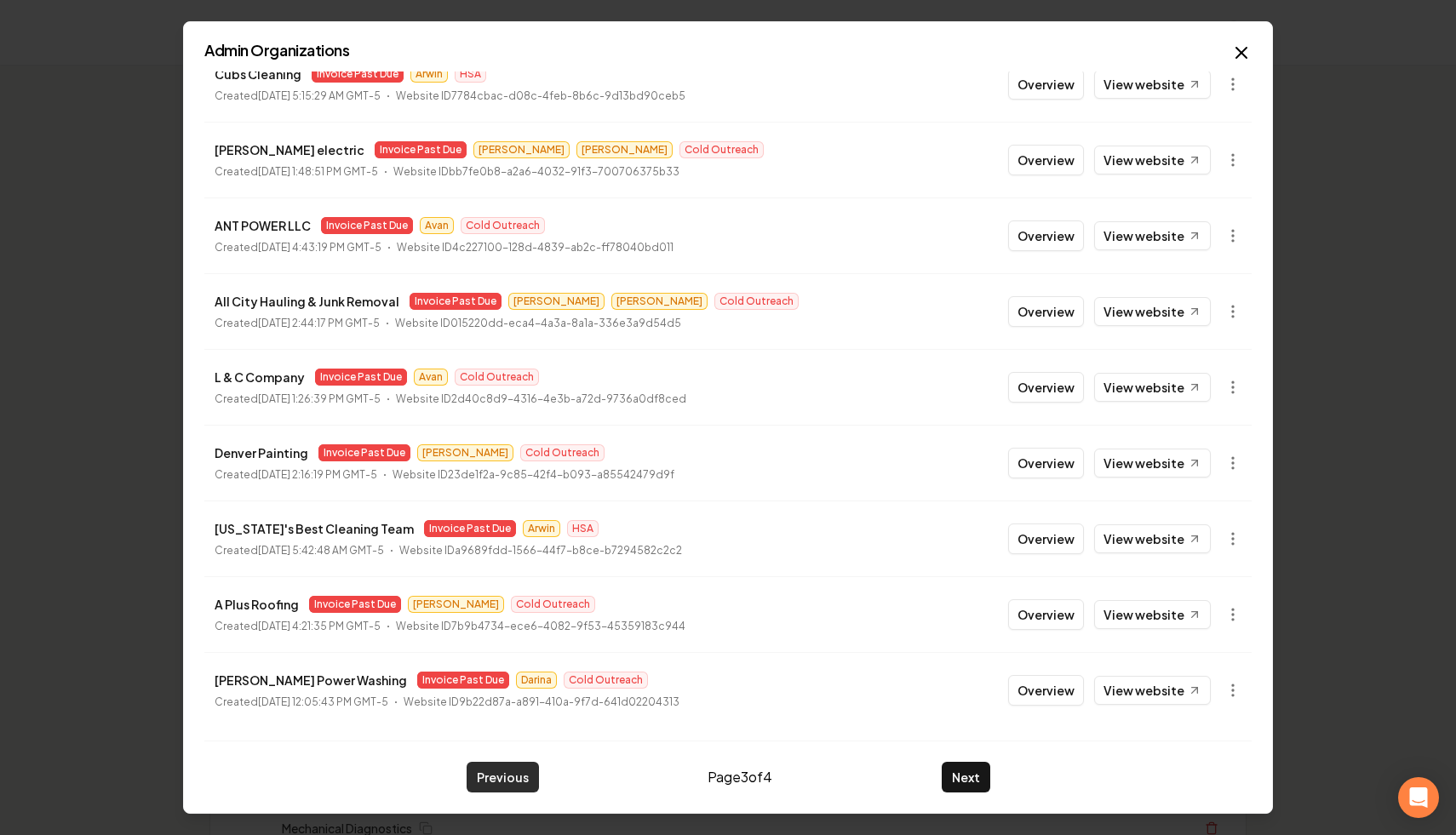
click at [516, 774] on button "Previous" at bounding box center [502, 777] width 72 height 31
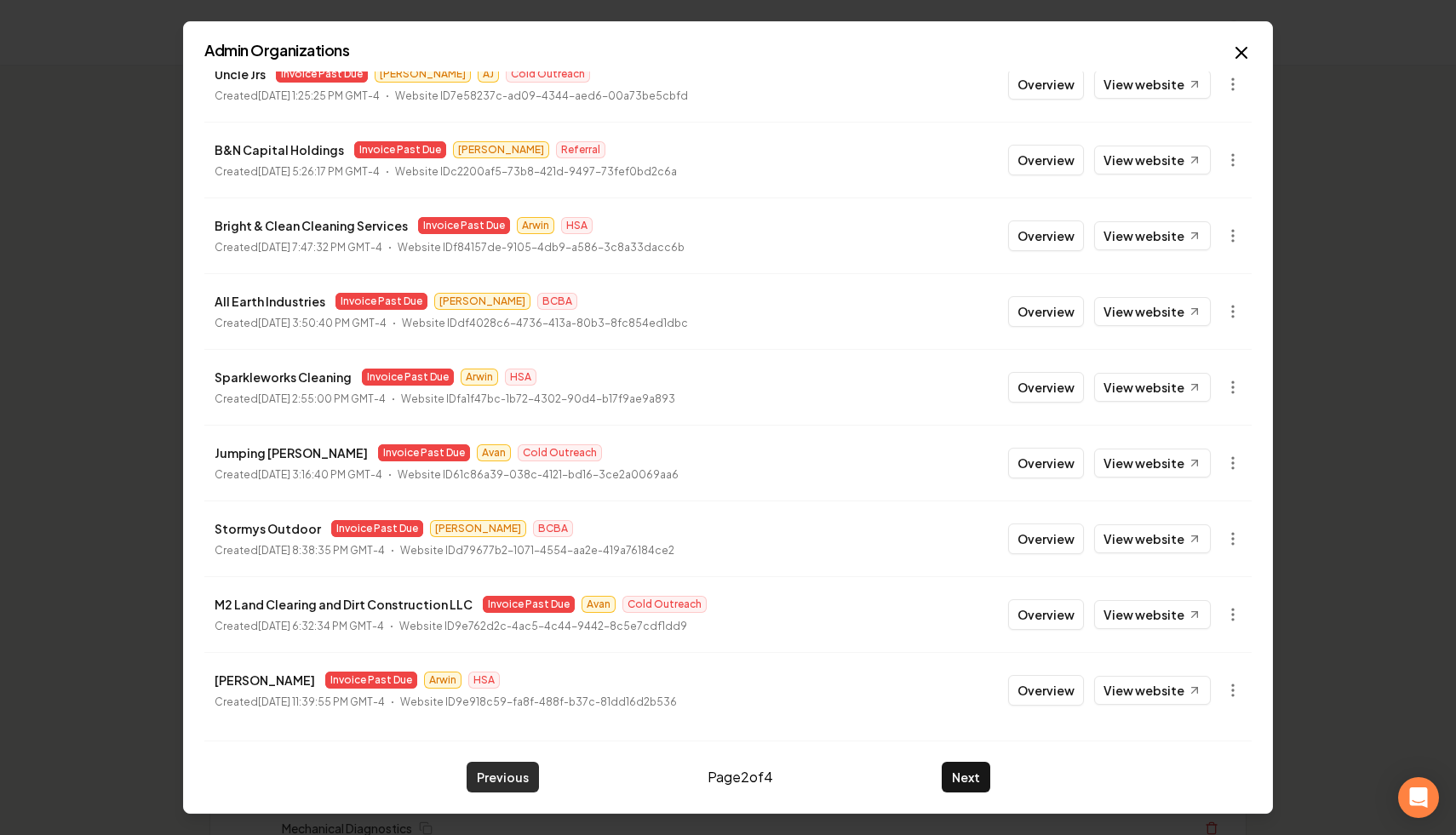
click at [505, 782] on button "Previous" at bounding box center [502, 777] width 72 height 31
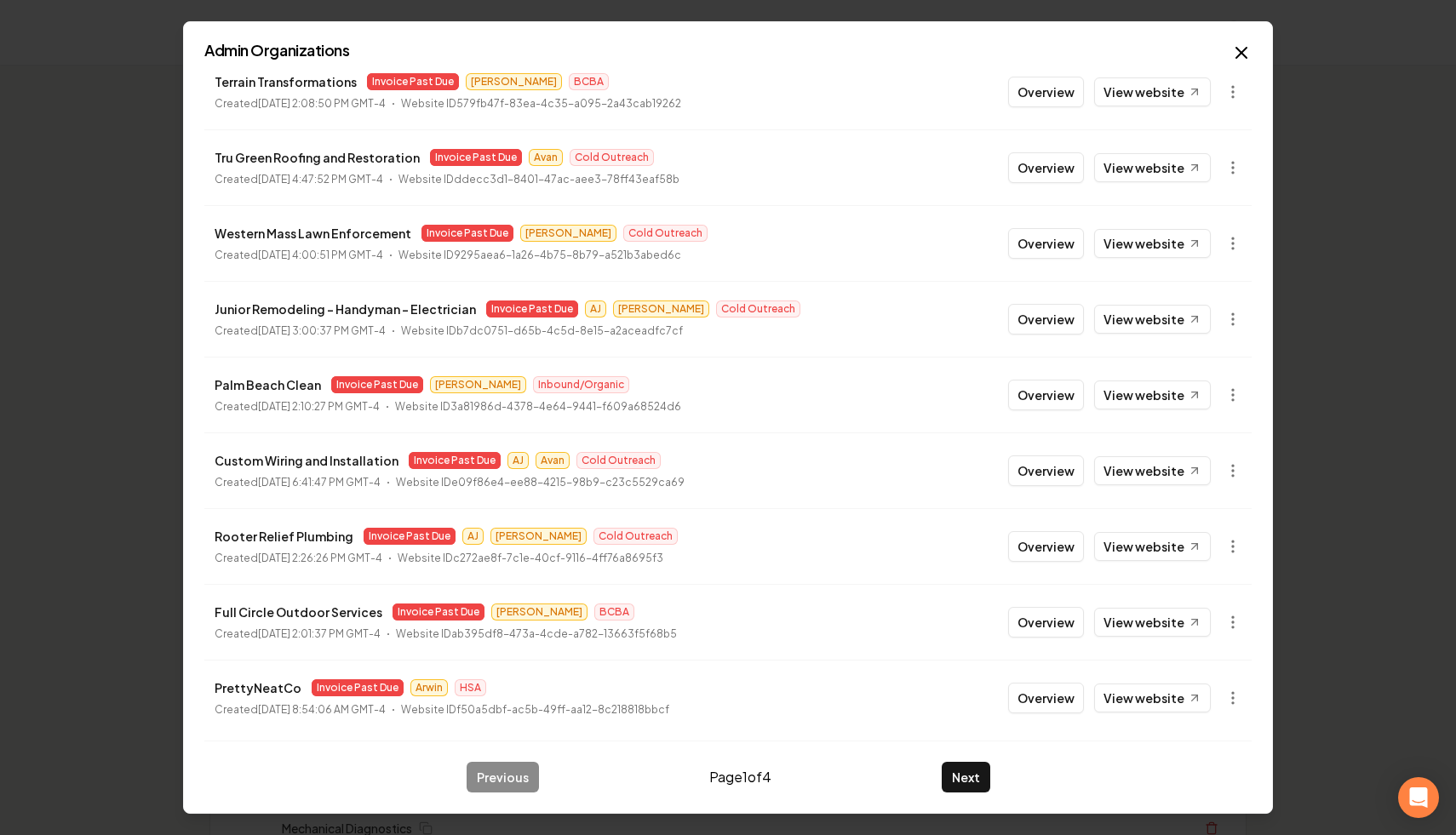
scroll to position [0, 0]
